Goal: Task Accomplishment & Management: Manage account settings

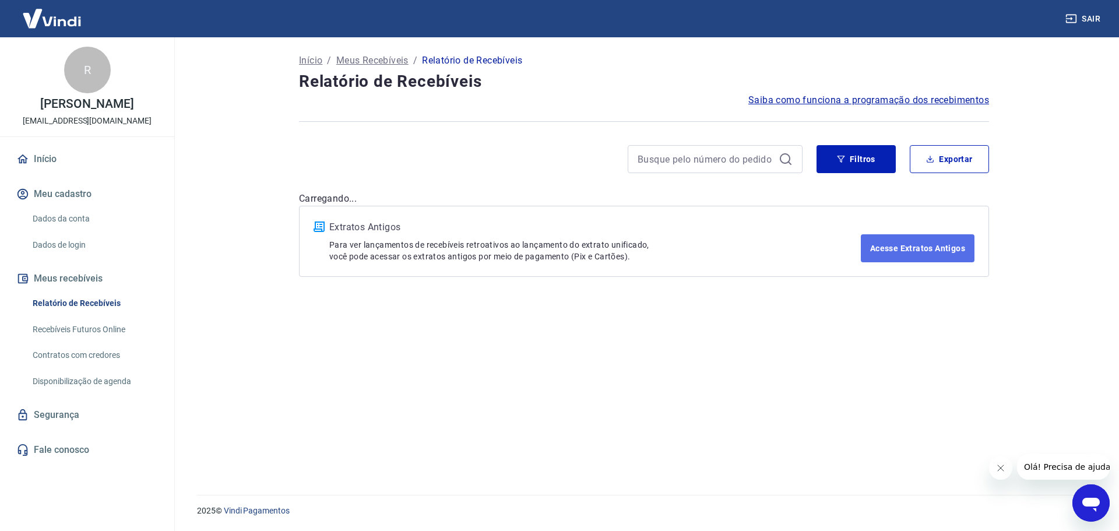
click at [931, 248] on link "Acesse Extratos Antigos" at bounding box center [918, 248] width 114 height 28
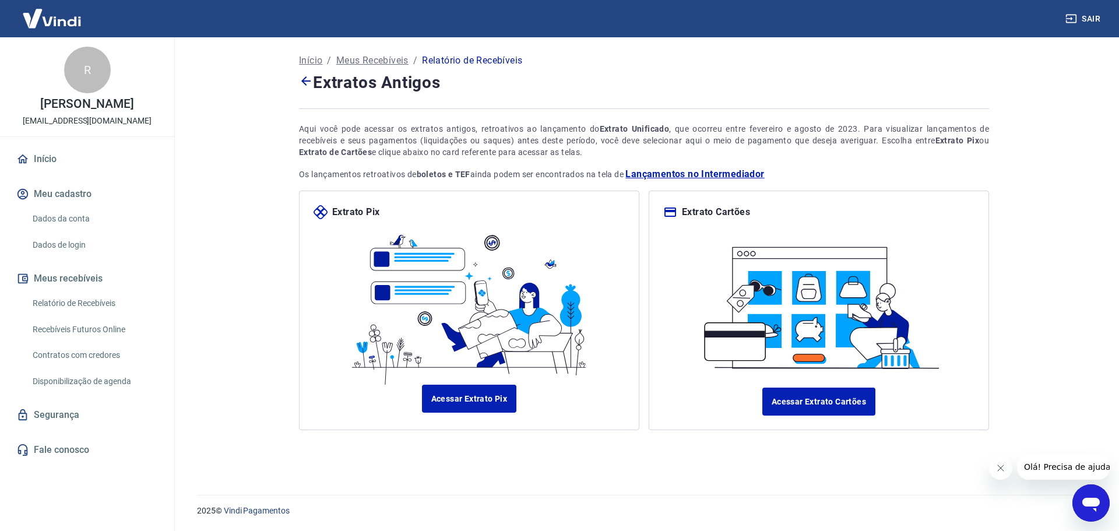
click at [311, 79] on icon at bounding box center [306, 81] width 14 height 14
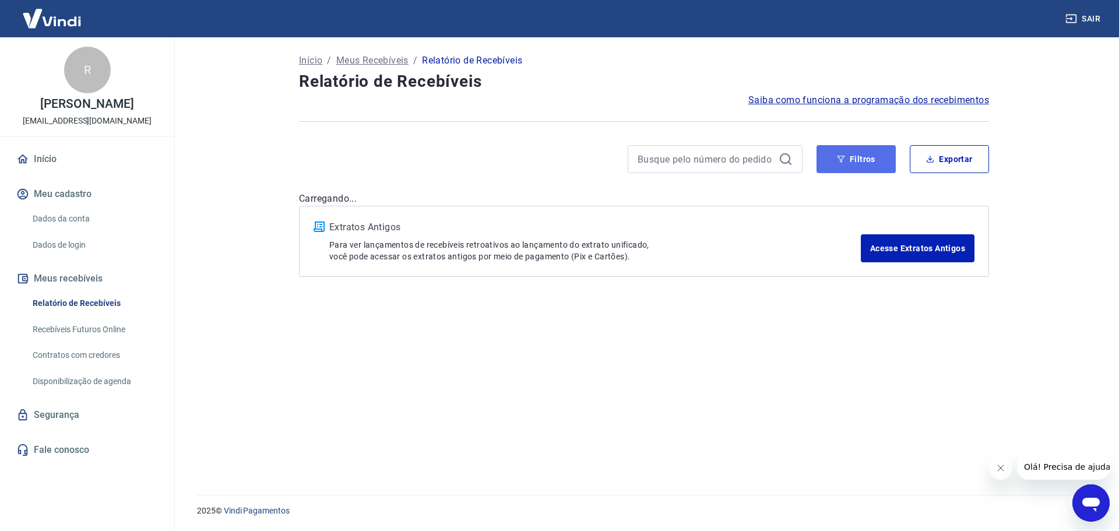
click at [865, 157] on button "Filtros" at bounding box center [856, 159] width 79 height 28
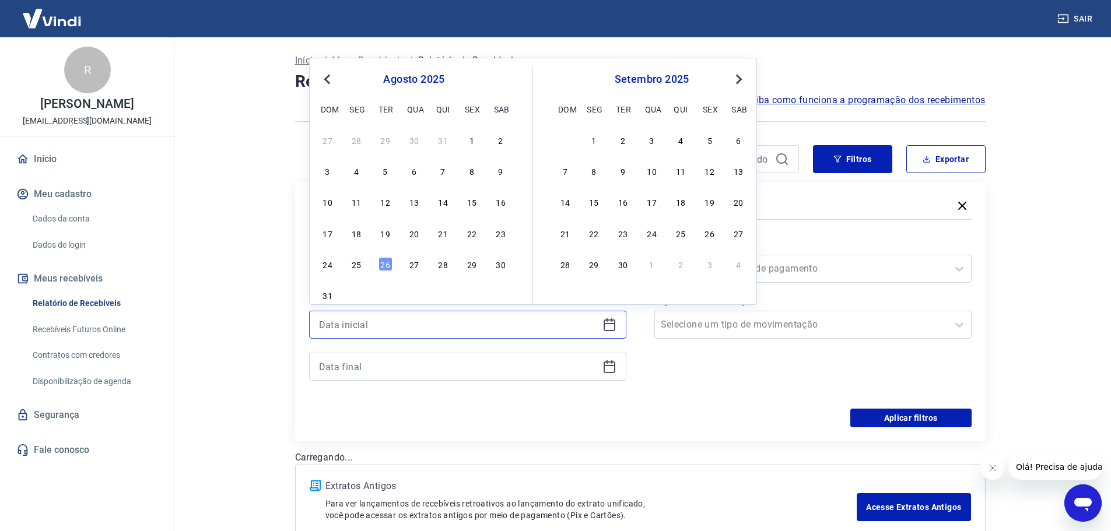
click at [510, 327] on input at bounding box center [458, 324] width 279 height 17
click at [471, 238] on div "22" at bounding box center [472, 233] width 14 height 14
type input "[DATE]"
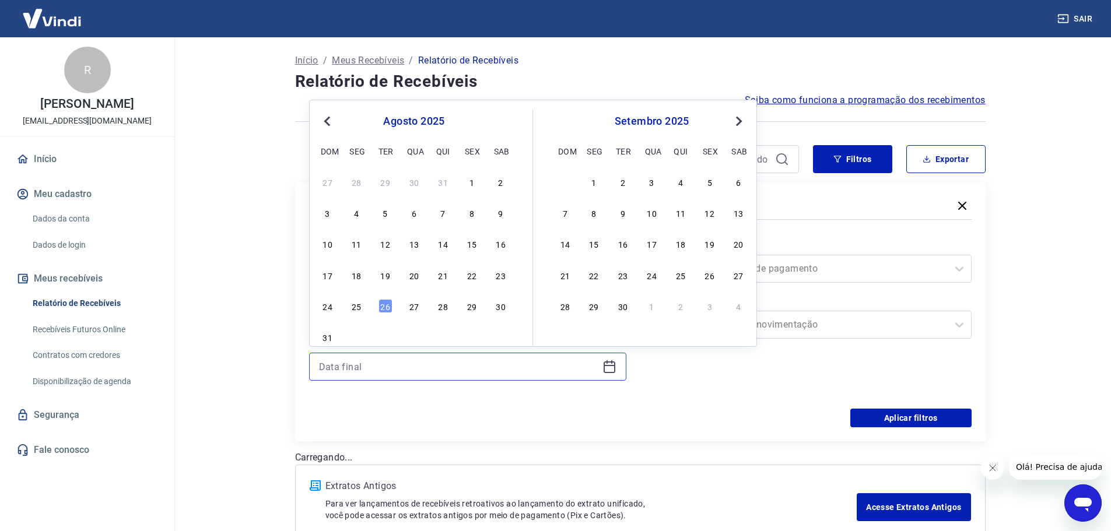
click at [368, 366] on input at bounding box center [458, 366] width 279 height 17
click at [357, 303] on div "25" at bounding box center [356, 306] width 14 height 14
type input "[DATE]"
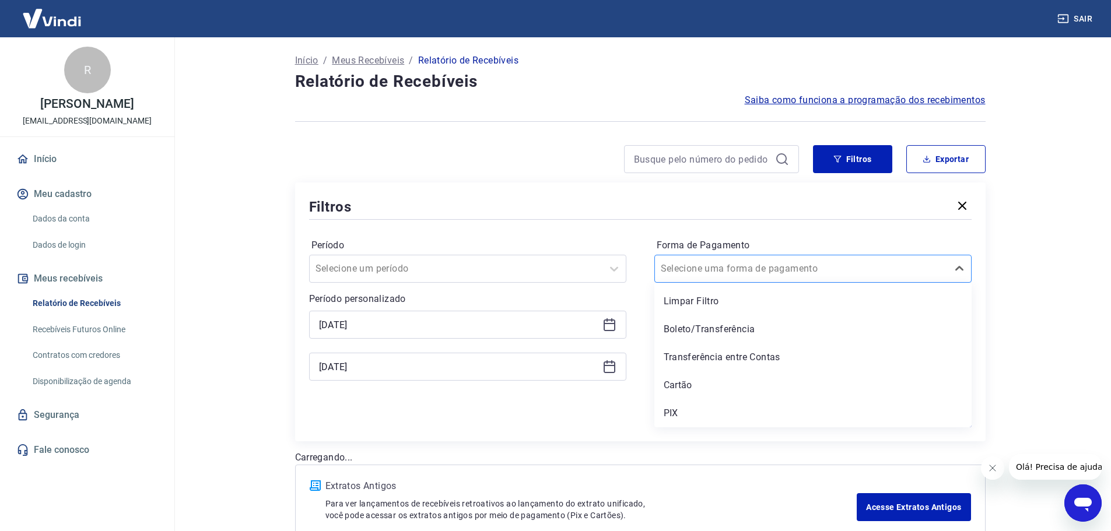
click at [708, 269] on input "Forma de Pagamento" at bounding box center [720, 269] width 118 height 14
click at [686, 413] on div "PIX" at bounding box center [812, 413] width 317 height 23
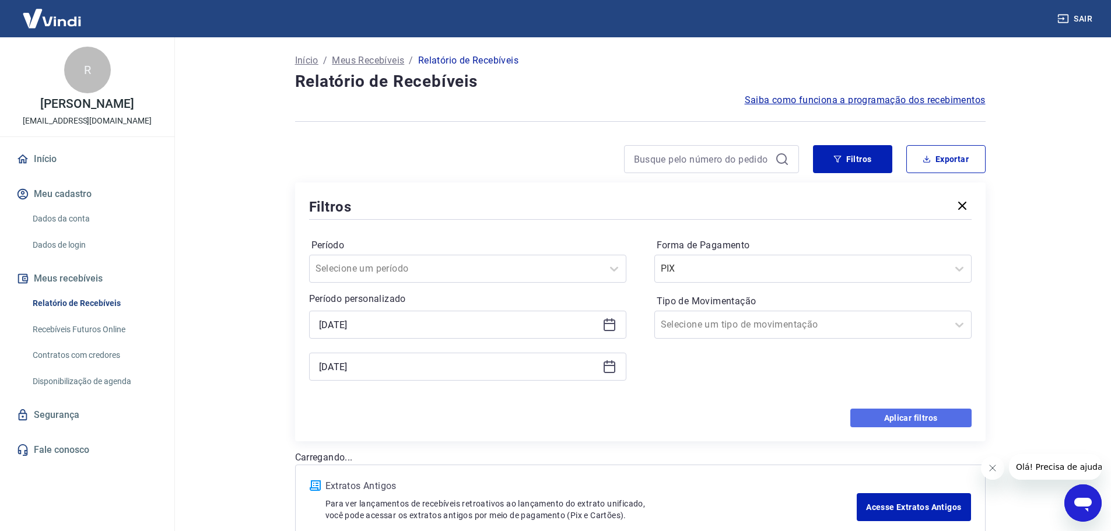
click at [900, 415] on button "Aplicar filtros" at bounding box center [910, 418] width 121 height 19
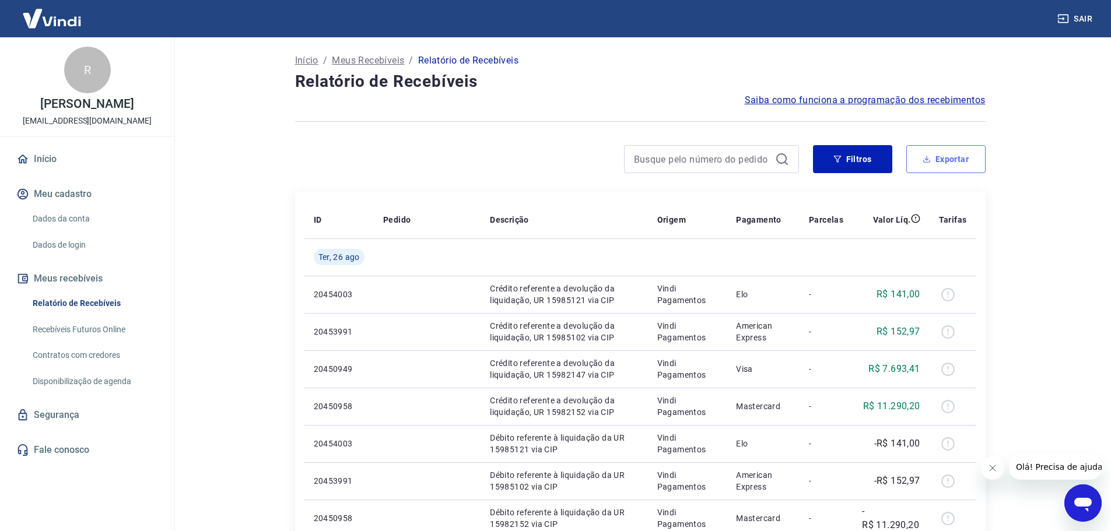
click at [955, 159] on button "Exportar" at bounding box center [945, 159] width 79 height 28
type input "[DATE]"
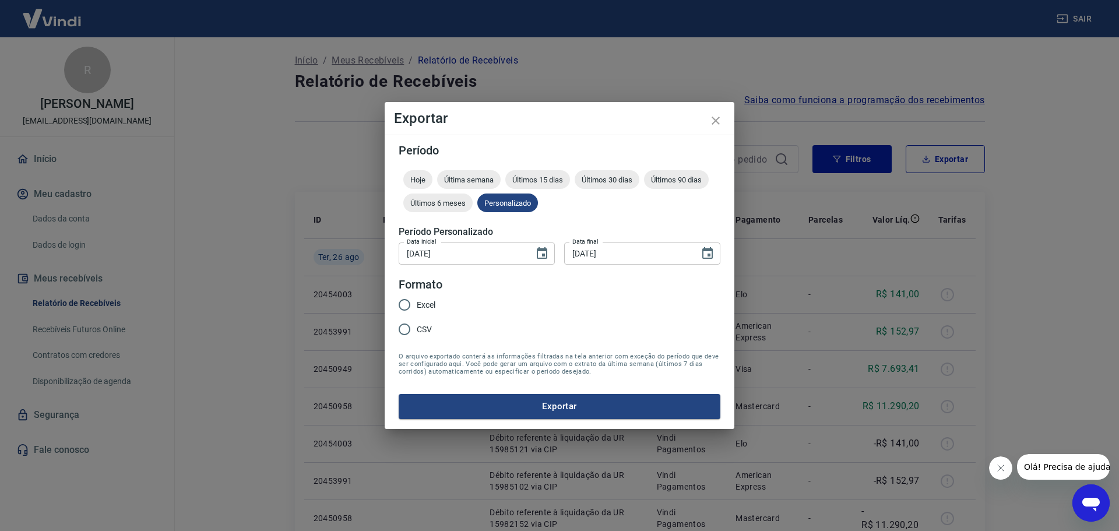
click at [408, 302] on input "Excel" at bounding box center [404, 305] width 24 height 24
radio input "true"
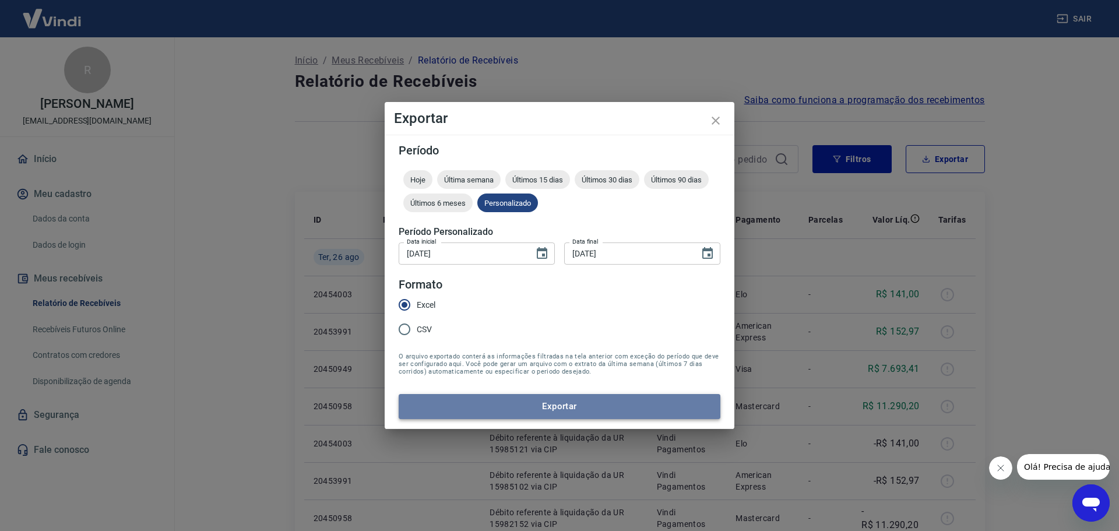
click at [578, 410] on button "Exportar" at bounding box center [560, 406] width 322 height 24
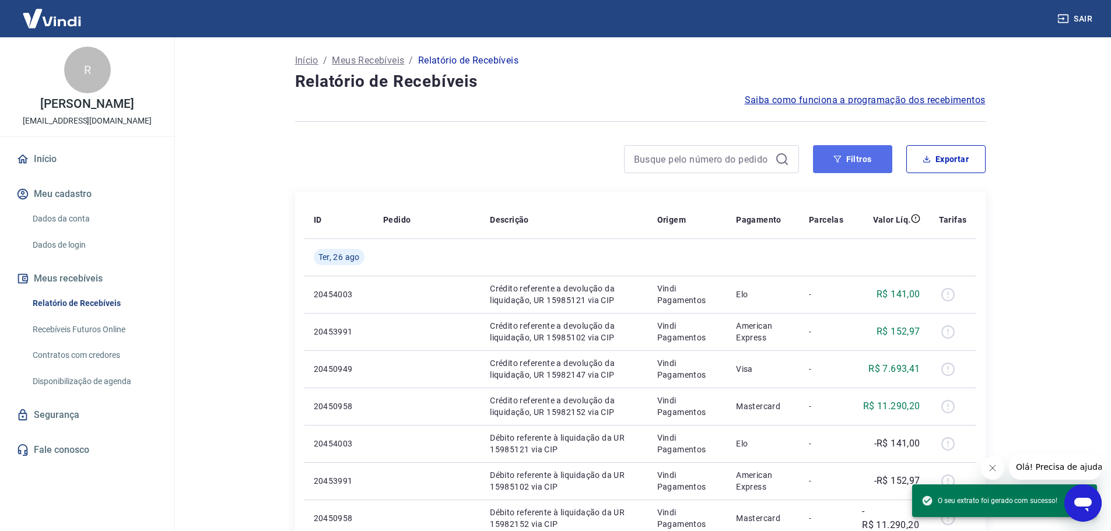
click at [845, 161] on button "Filtros" at bounding box center [852, 159] width 79 height 28
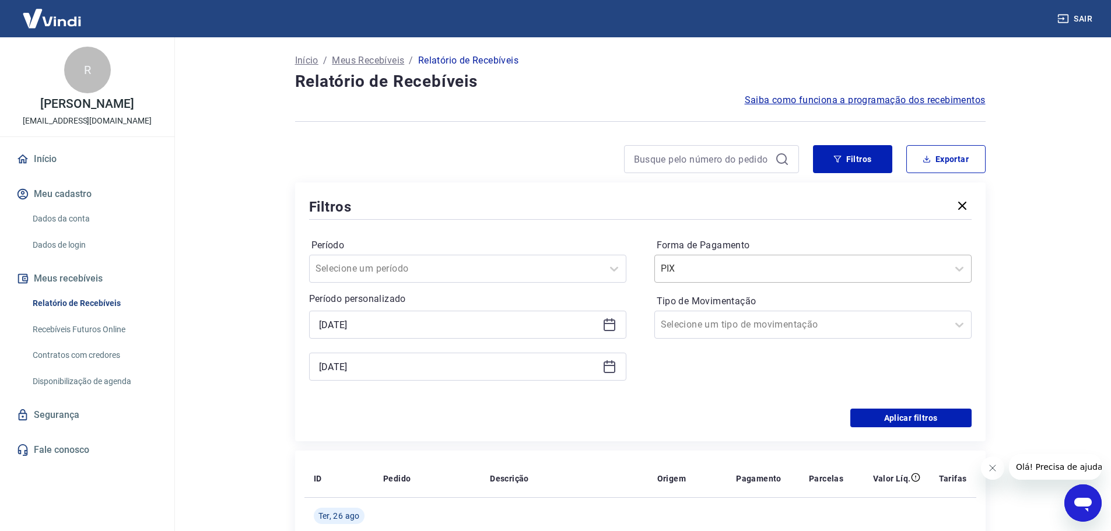
click at [695, 272] on input "Forma de Pagamento" at bounding box center [720, 269] width 118 height 14
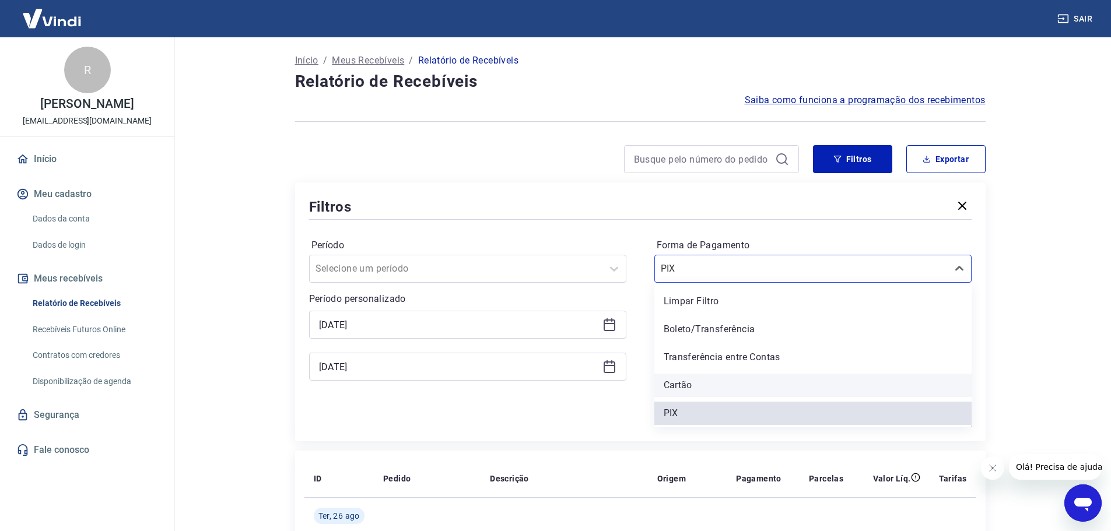
click at [687, 388] on div "Cartão" at bounding box center [812, 385] width 317 height 23
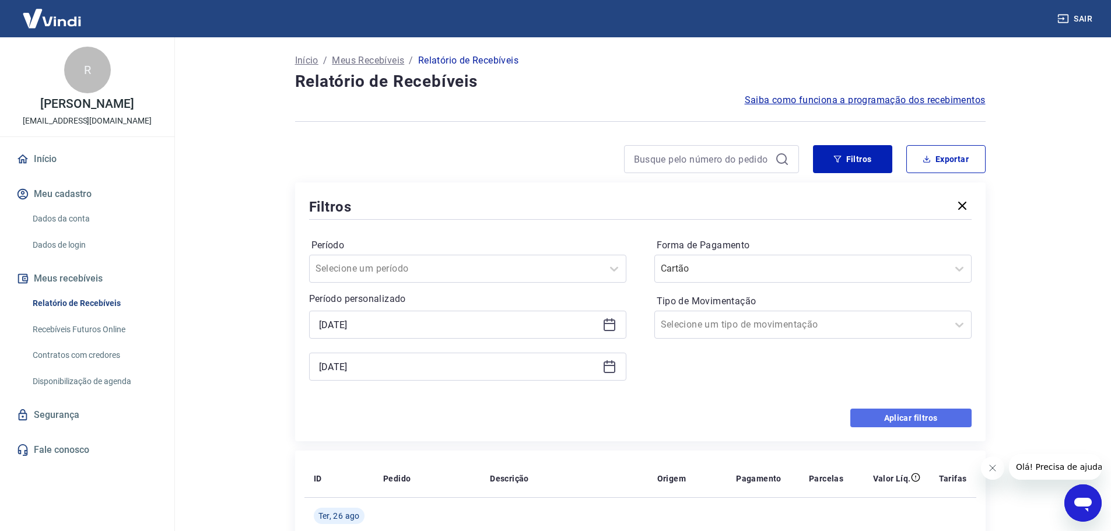
click at [922, 416] on button "Aplicar filtros" at bounding box center [910, 418] width 121 height 19
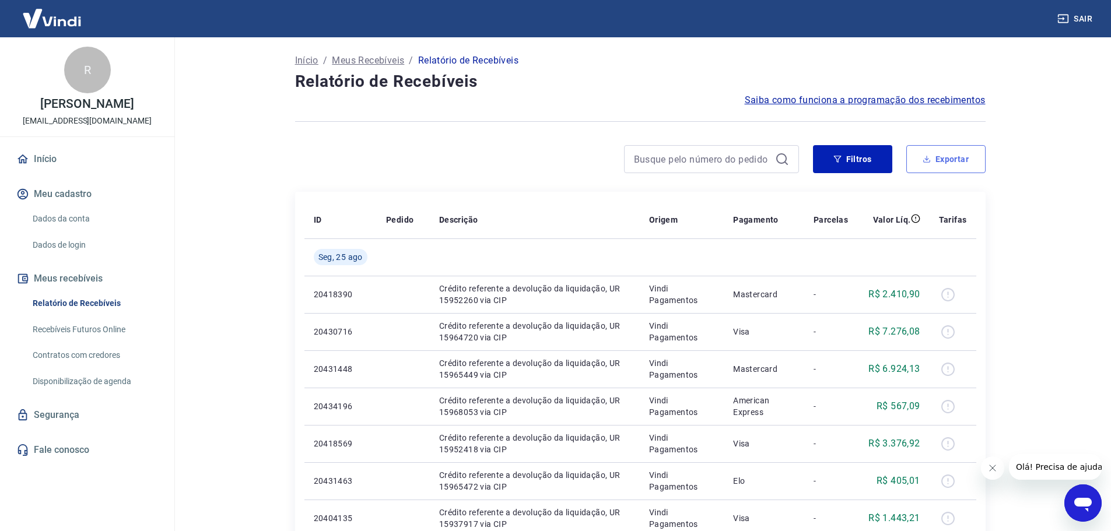
click at [935, 162] on button "Exportar" at bounding box center [945, 159] width 79 height 28
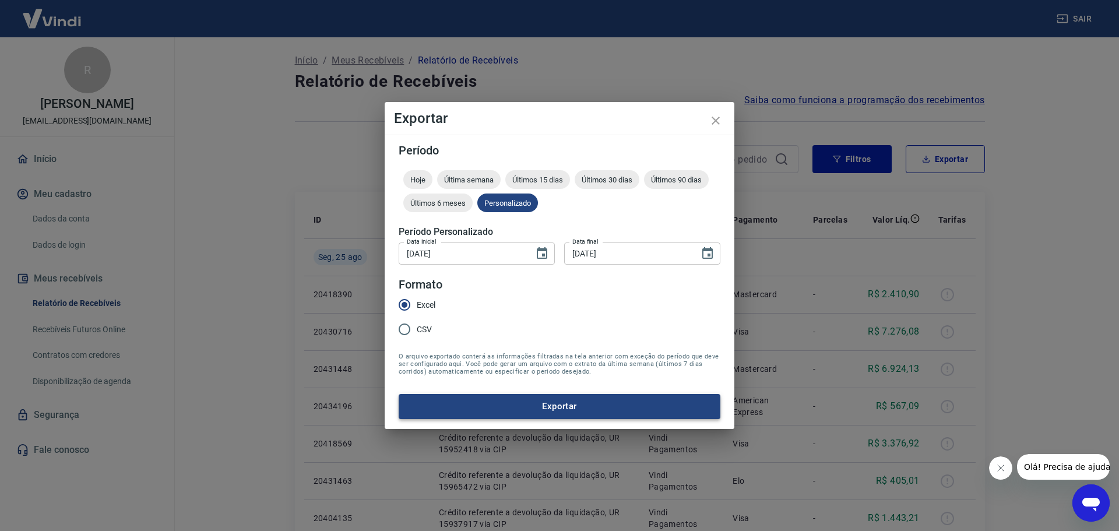
click at [586, 402] on button "Exportar" at bounding box center [560, 406] width 322 height 24
